Goal: Information Seeking & Learning: Find specific fact

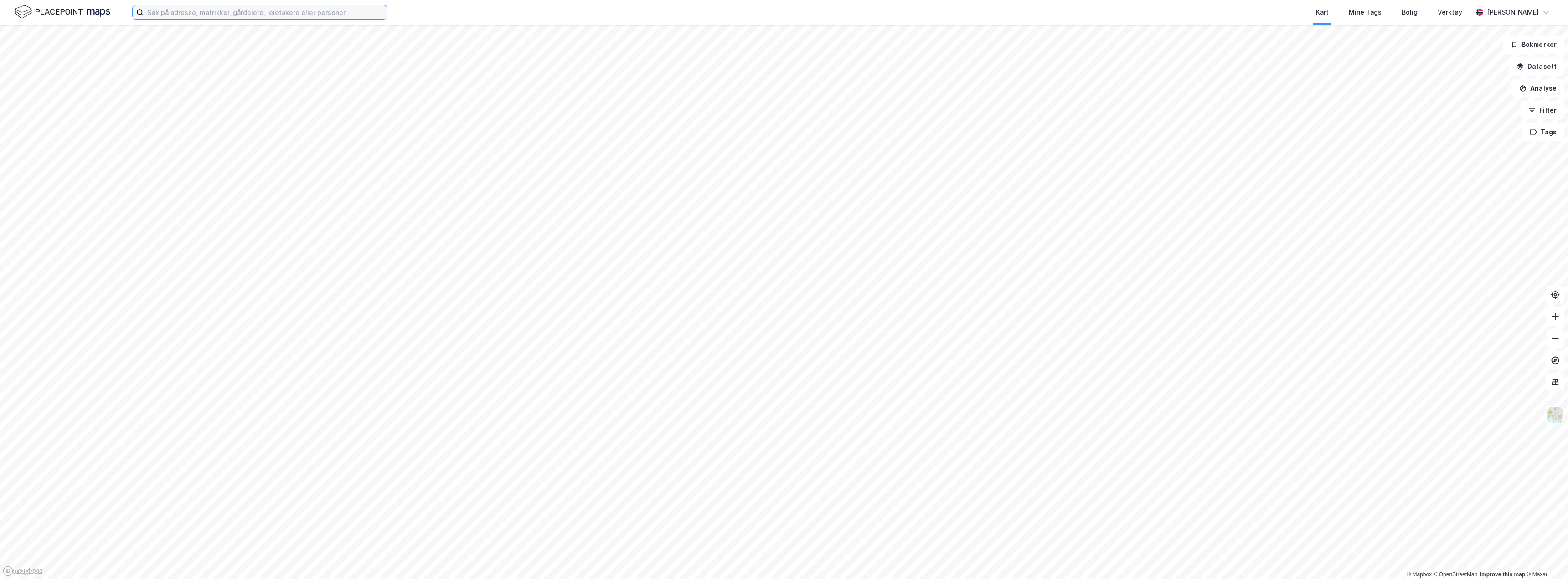
click at [257, 16] on input at bounding box center [265, 12] width 243 height 13
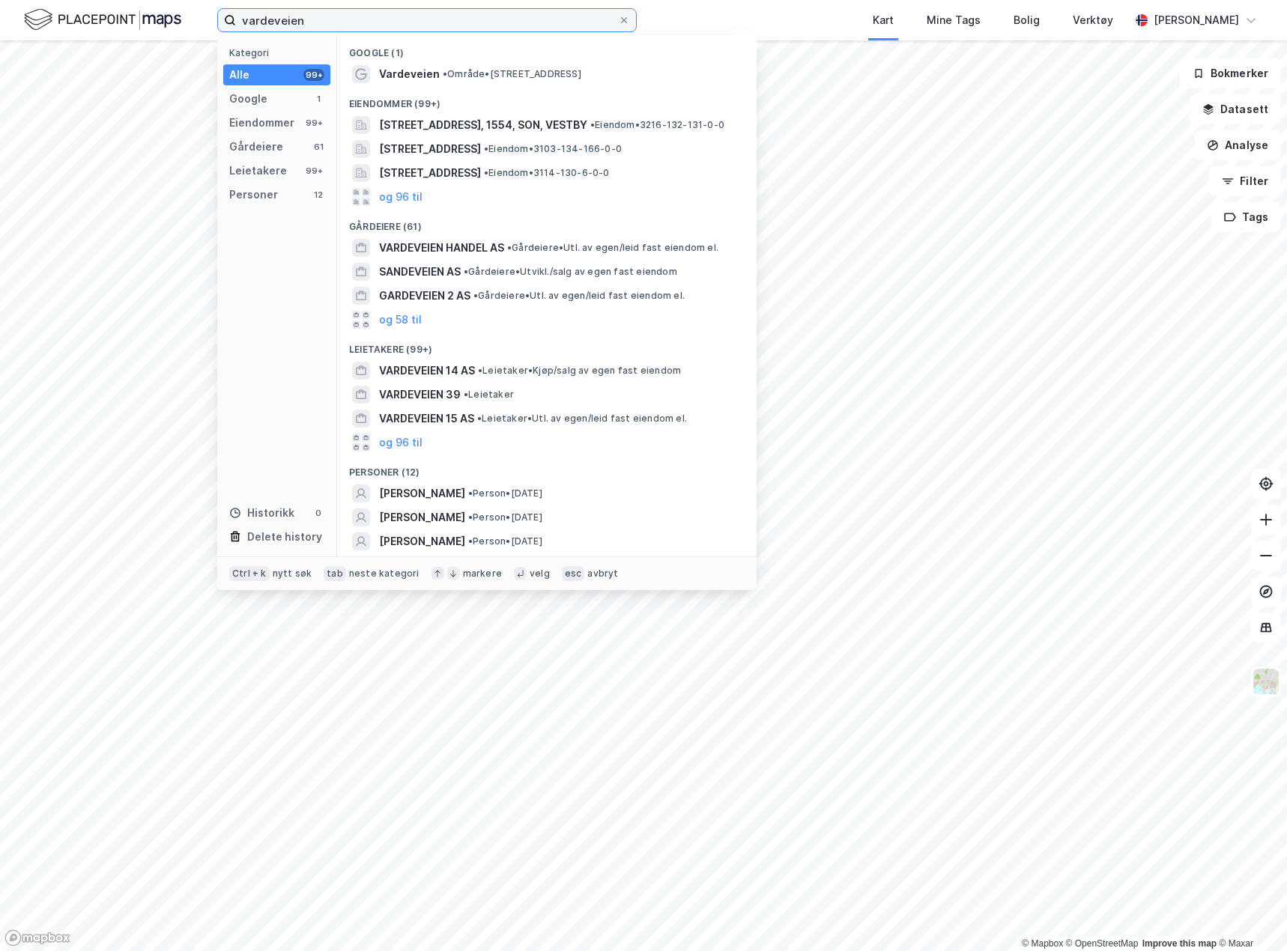
click at [309, 17] on input "vardeveien" at bounding box center [427, 20] width 382 height 22
drag, startPoint x: 319, startPoint y: 20, endPoint x: 209, endPoint y: 26, distance: 110.2
click at [209, 26] on div "vardeveien Kategori Alle 99+ Google 1 Eiendommer 99+ Gårdeiere 61 Leietakere 99…" at bounding box center [643, 20] width 1287 height 40
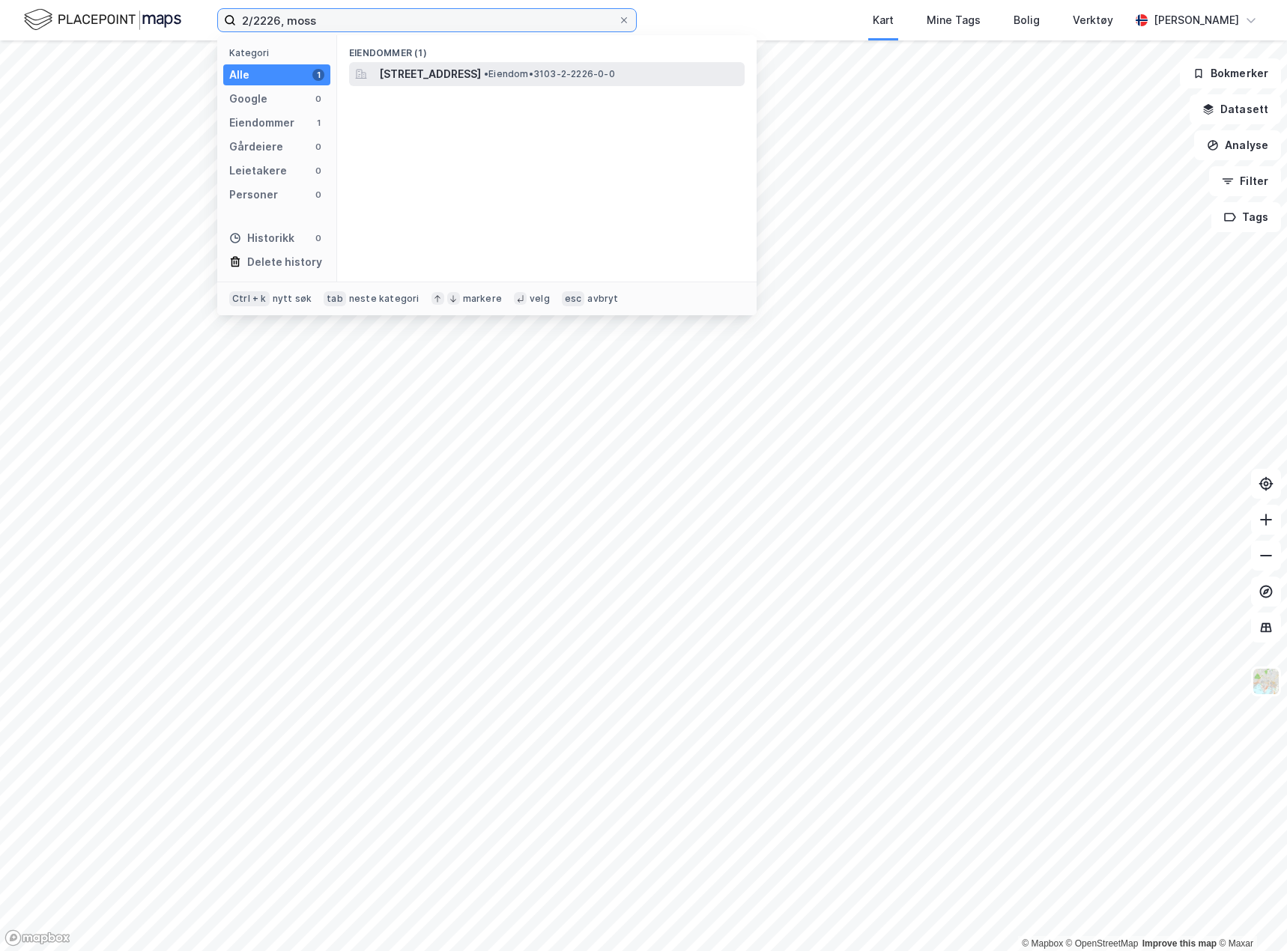
type input "2/2226, moss"
click at [481, 70] on span "[STREET_ADDRESS]" at bounding box center [430, 74] width 102 height 18
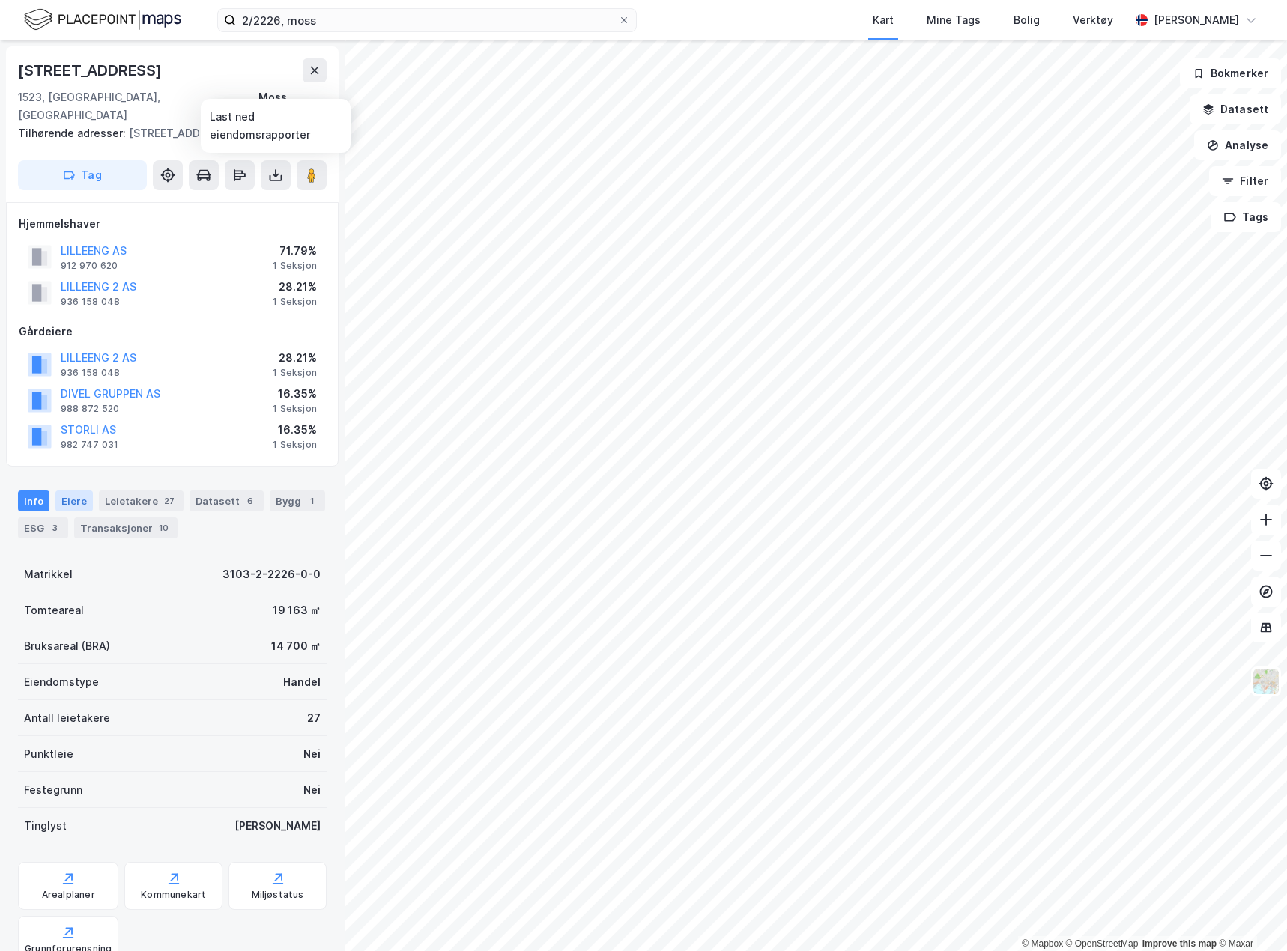
click at [83, 507] on div "Eiere" at bounding box center [73, 500] width 37 height 21
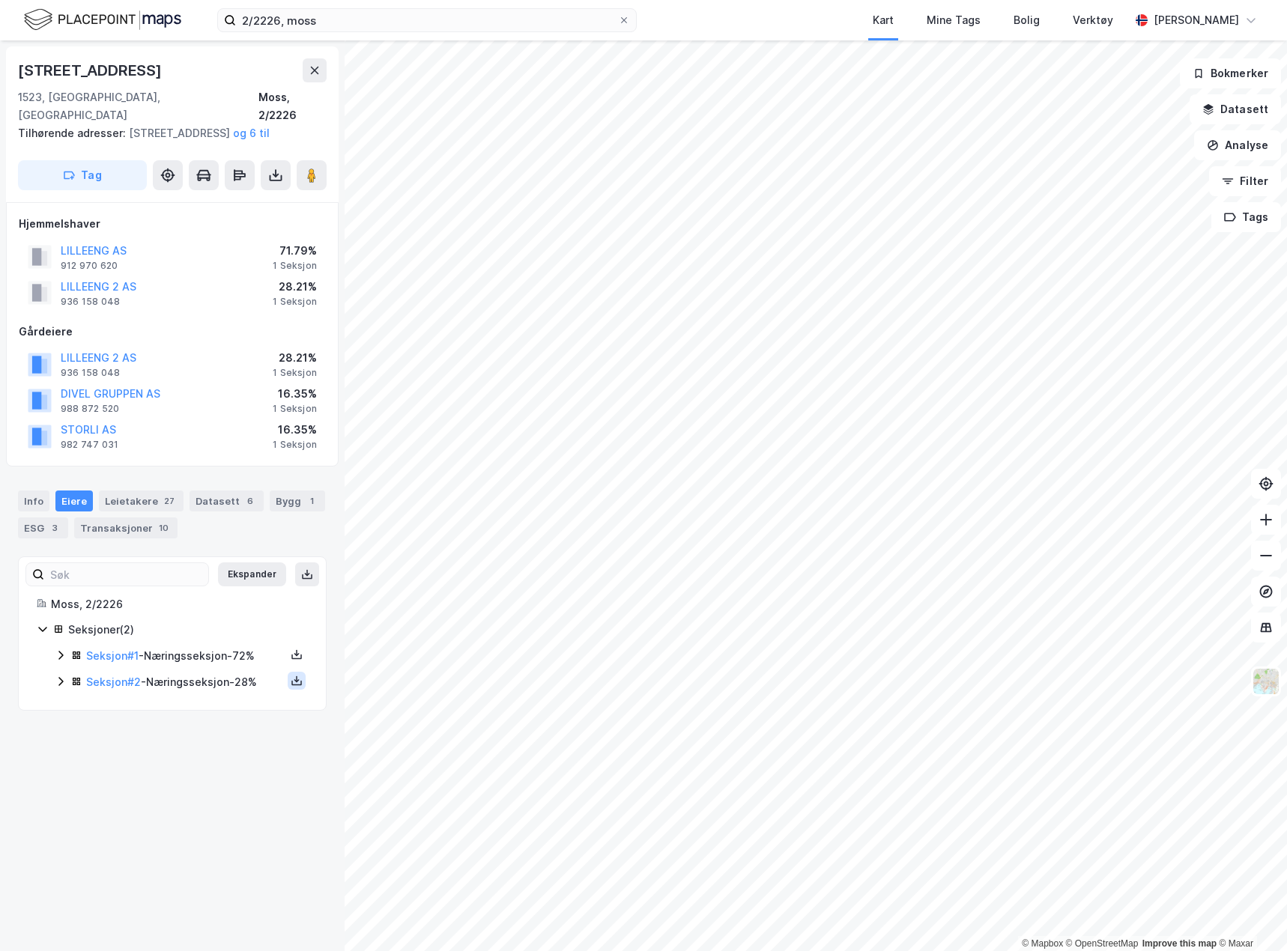
click at [291, 684] on button at bounding box center [297, 681] width 18 height 18
click at [225, 643] on div "Grunnbok" at bounding box center [214, 636] width 132 height 36
